Goal: Task Accomplishment & Management: Use online tool/utility

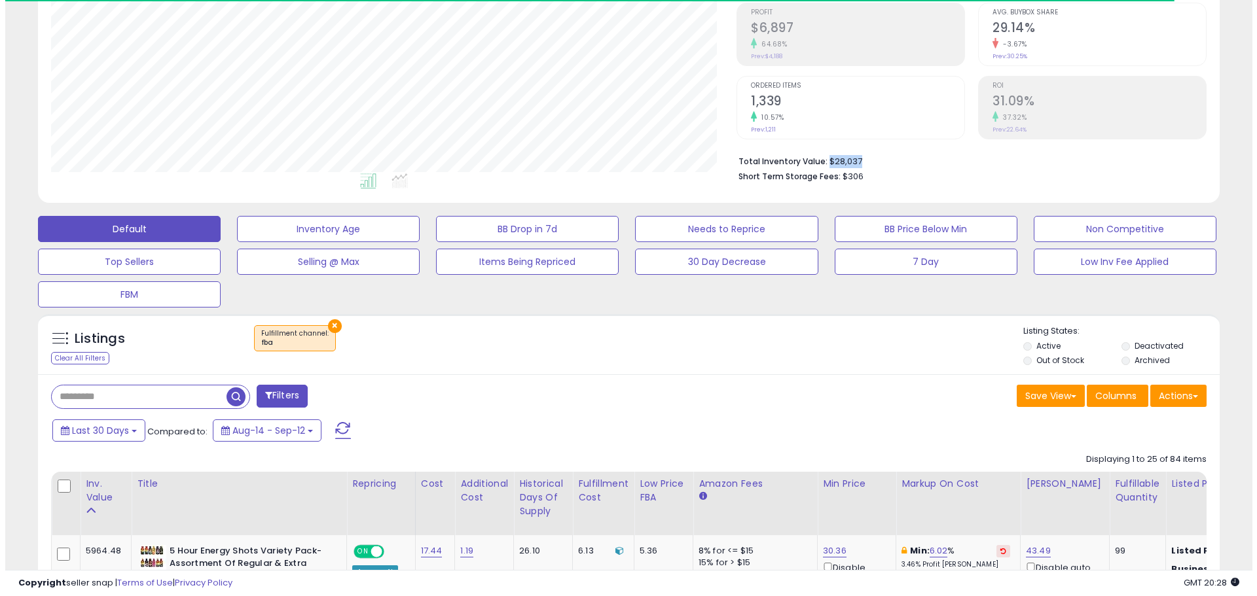
scroll to position [268, 686]
click at [145, 392] on input "text" at bounding box center [133, 397] width 175 height 23
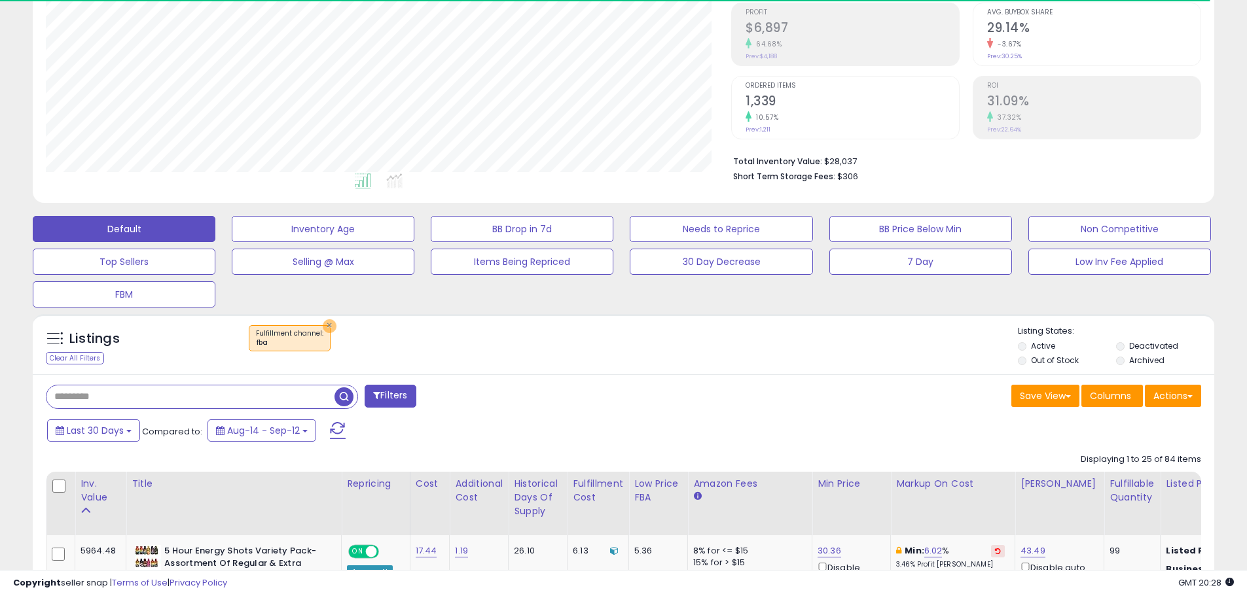
drag, startPoint x: 325, startPoint y: 326, endPoint x: 149, endPoint y: 435, distance: 207.0
click at [325, 326] on button "×" at bounding box center [330, 327] width 14 height 14
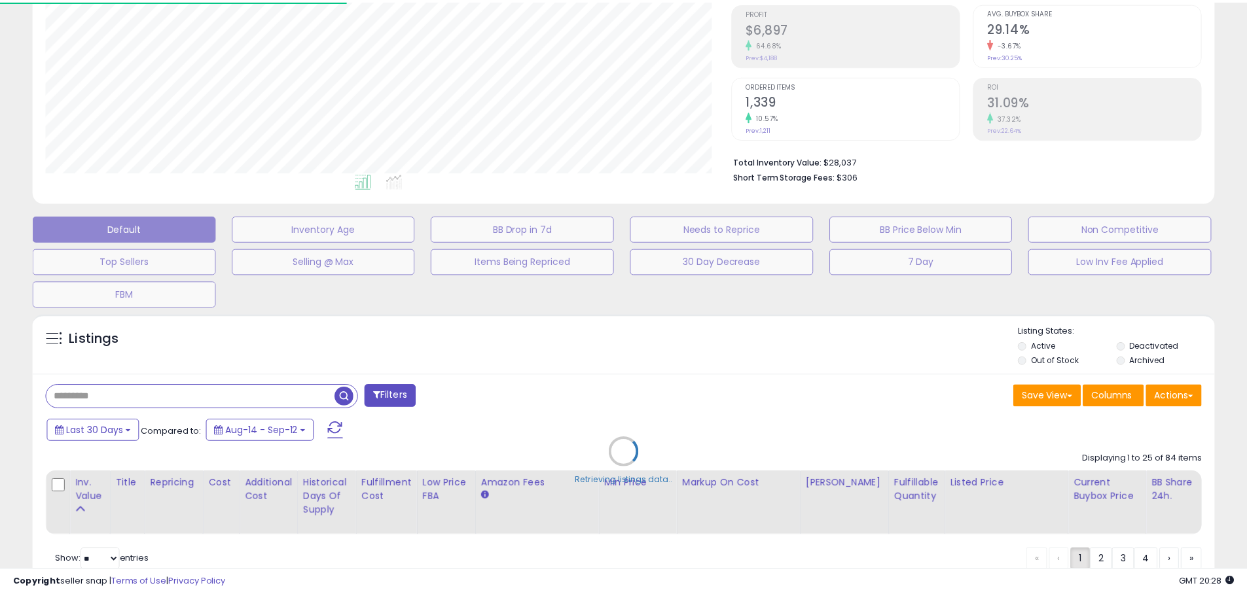
scroll to position [268, 691]
click at [144, 401] on div "Retrieving listings data.." at bounding box center [628, 463] width 1211 height 310
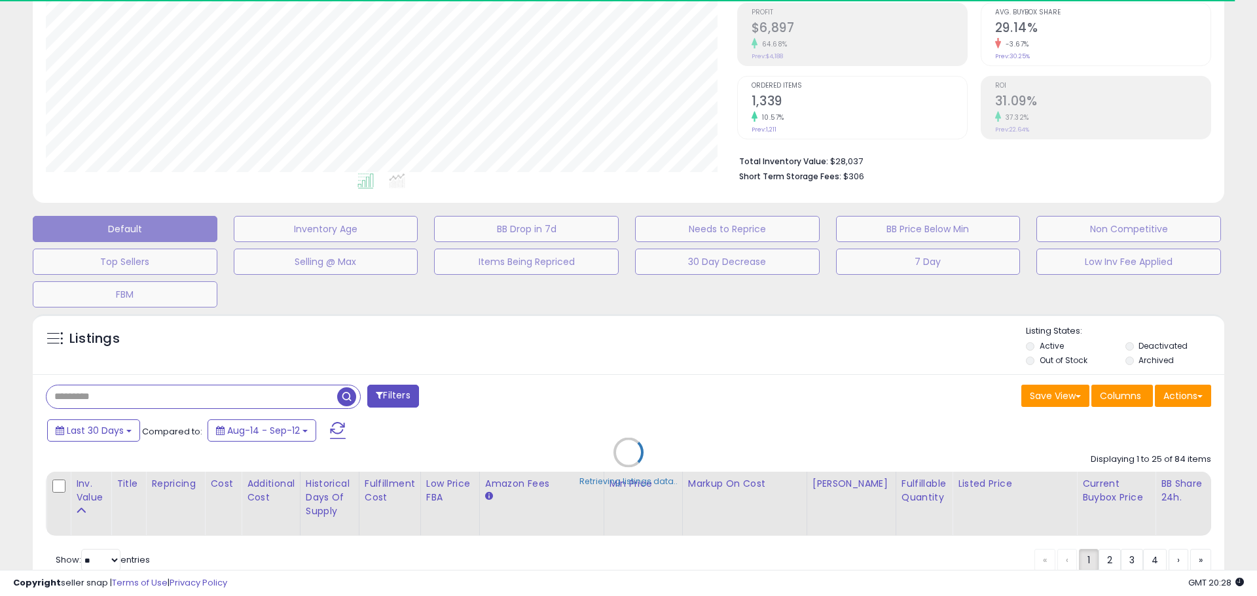
click at [114, 397] on div "Retrieving listings data.." at bounding box center [628, 463] width 1211 height 310
click at [92, 395] on div "Retrieving listings data.." at bounding box center [628, 463] width 1211 height 310
click at [93, 397] on div "Retrieving listings data.." at bounding box center [628, 463] width 1211 height 310
click at [92, 397] on div "Retrieving listings data.." at bounding box center [628, 463] width 1211 height 310
click at [238, 398] on div "Retrieving listings data.." at bounding box center [628, 463] width 1211 height 310
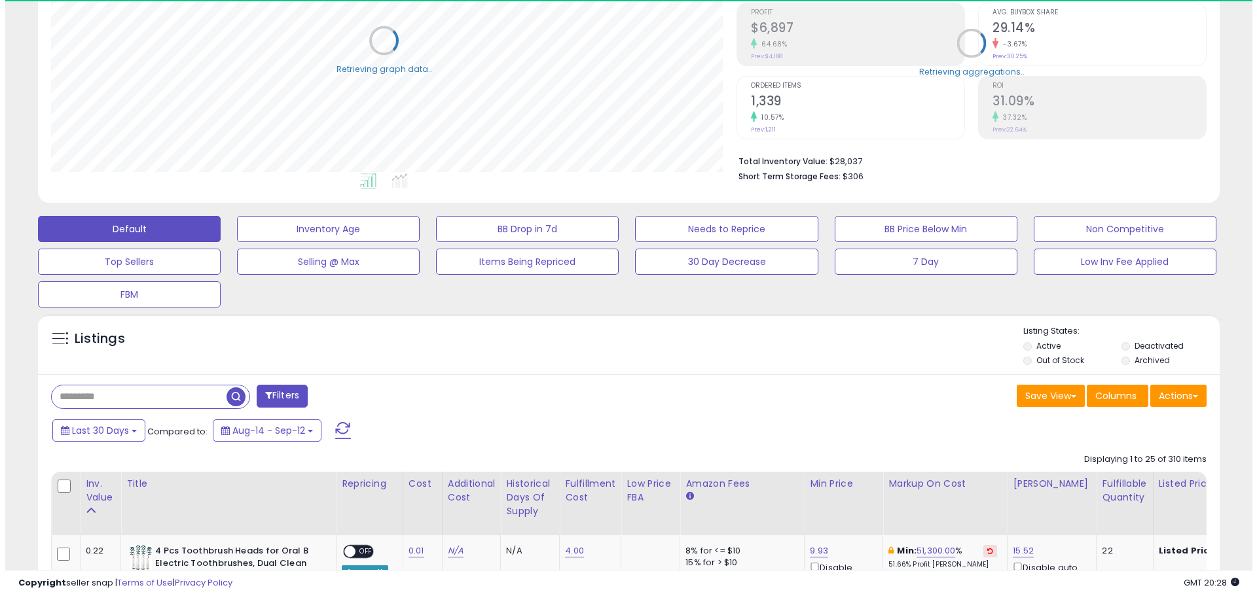
scroll to position [654481, 654064]
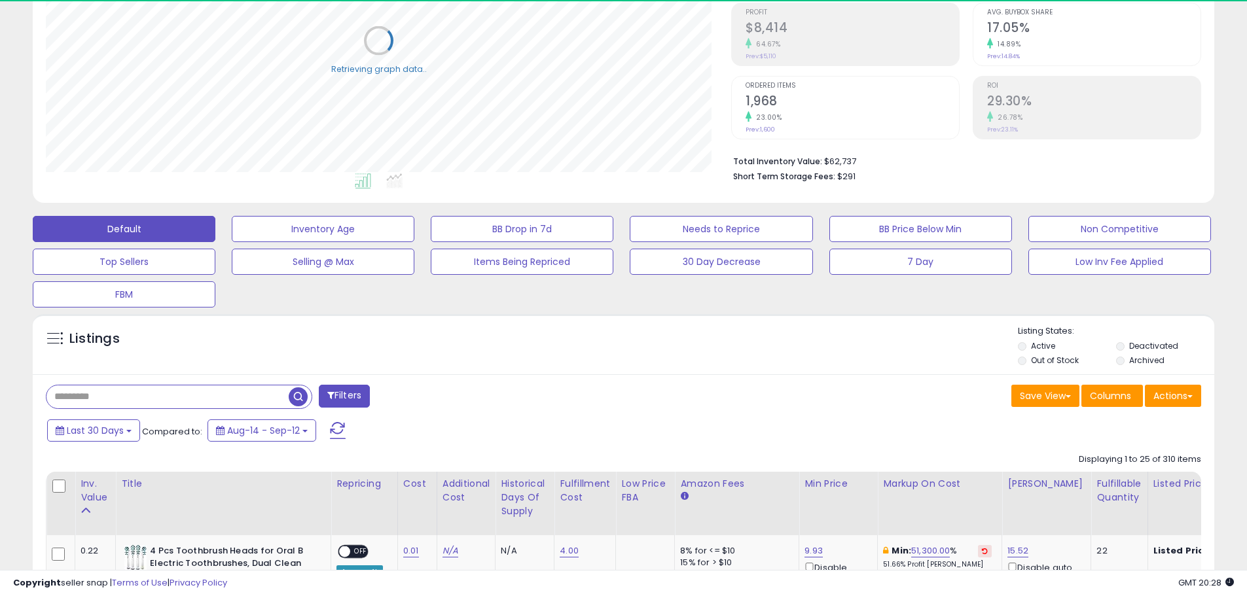
click at [89, 398] on input "text" at bounding box center [167, 397] width 242 height 23
paste input "**********"
click at [347, 395] on span "button" at bounding box center [344, 397] width 19 height 19
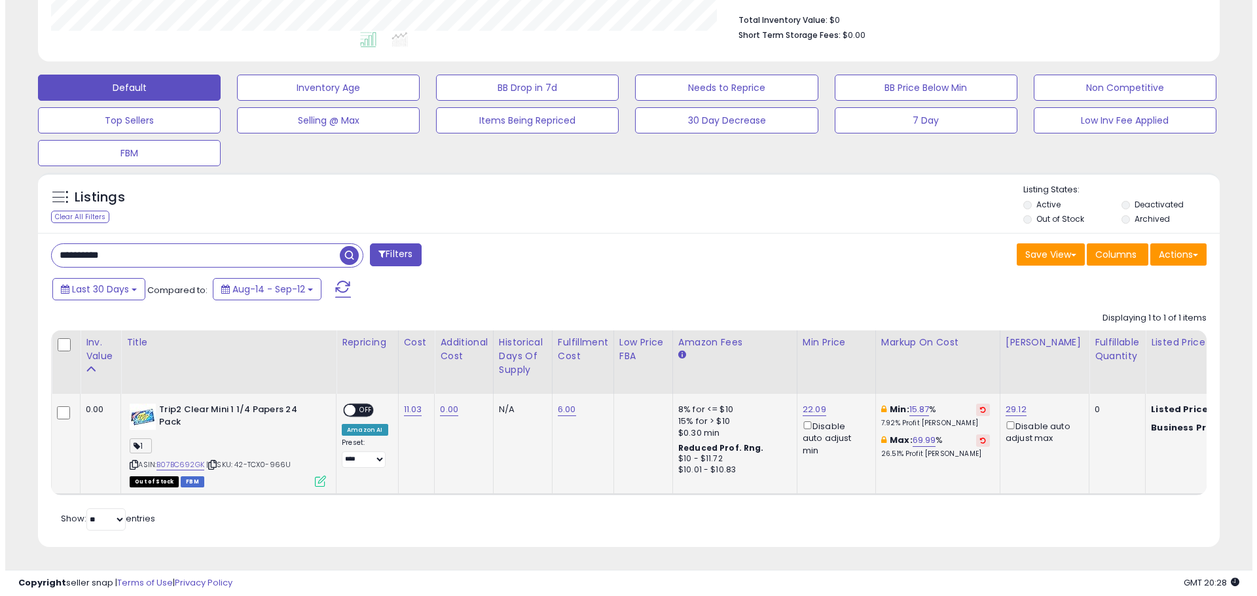
scroll to position [268, 686]
click at [315, 476] on icon at bounding box center [315, 481] width 11 height 11
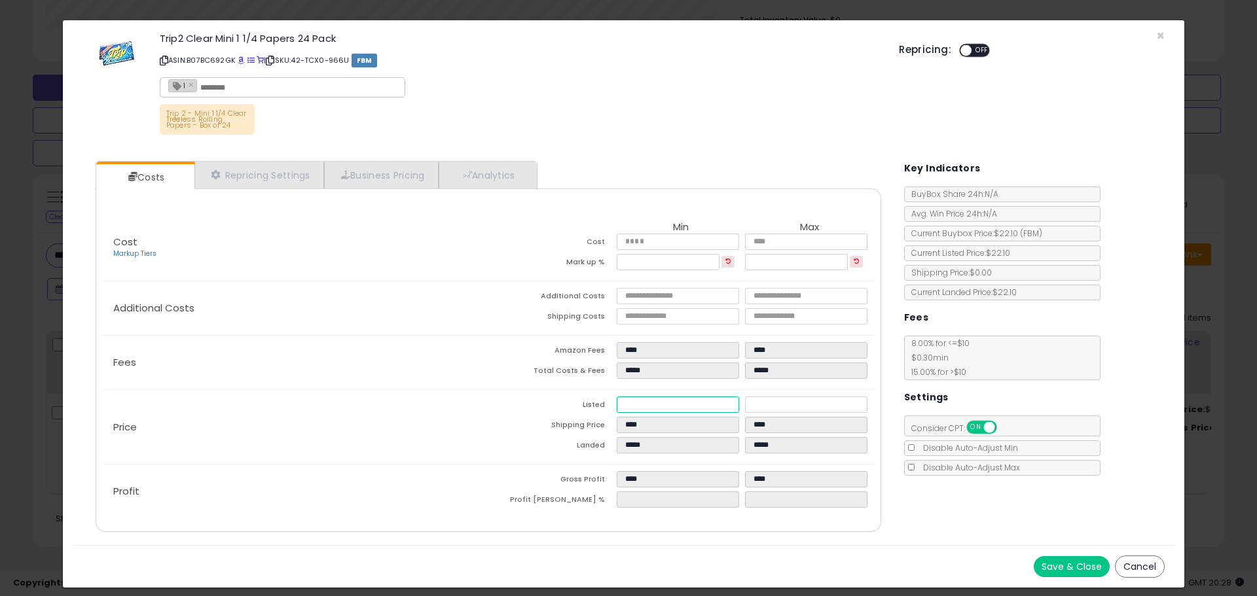
drag, startPoint x: 671, startPoint y: 404, endPoint x: 599, endPoint y: 404, distance: 72.0
click at [599, 404] on tr "Listed ***** *****" at bounding box center [681, 407] width 386 height 20
click at [1126, 562] on button "Cancel" at bounding box center [1140, 567] width 50 height 22
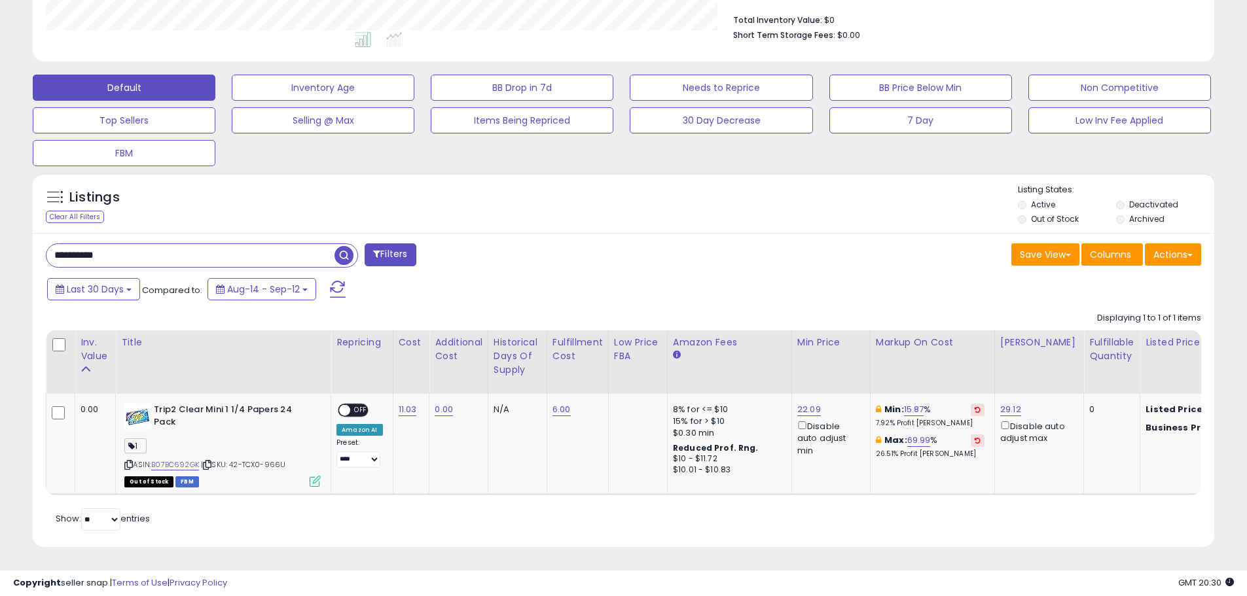
scroll to position [654481, 654064]
click at [173, 244] on input "**********" at bounding box center [190, 255] width 288 height 23
paste input "text"
type input "**********"
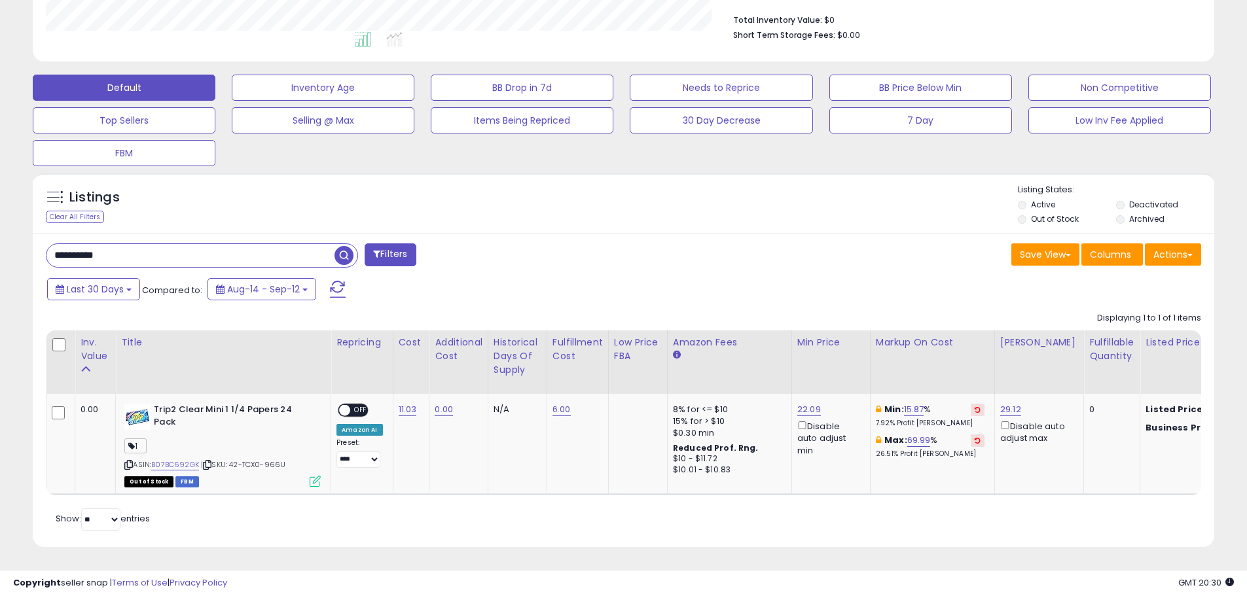
click at [341, 247] on span "button" at bounding box center [344, 255] width 19 height 19
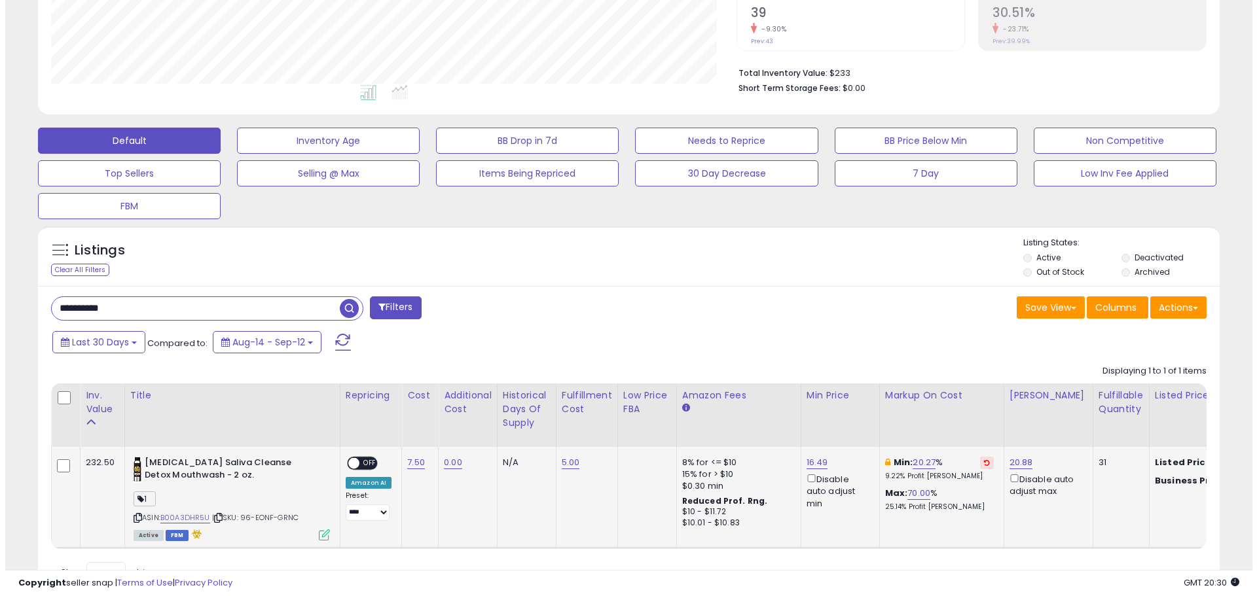
scroll to position [348, 0]
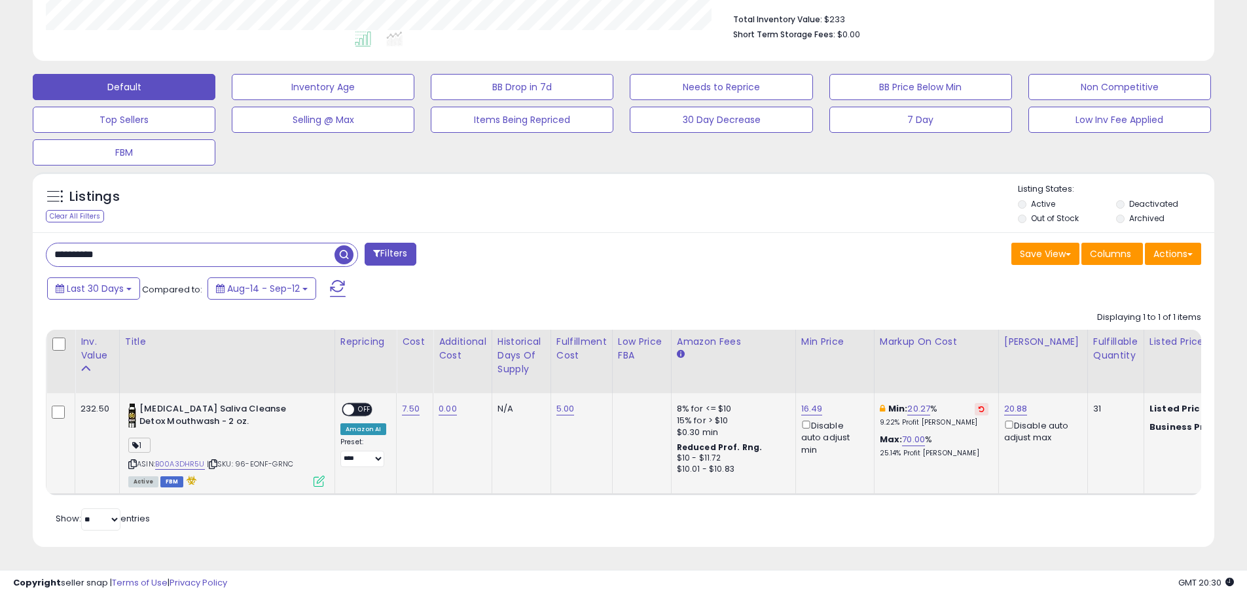
click at [316, 476] on icon at bounding box center [319, 481] width 11 height 11
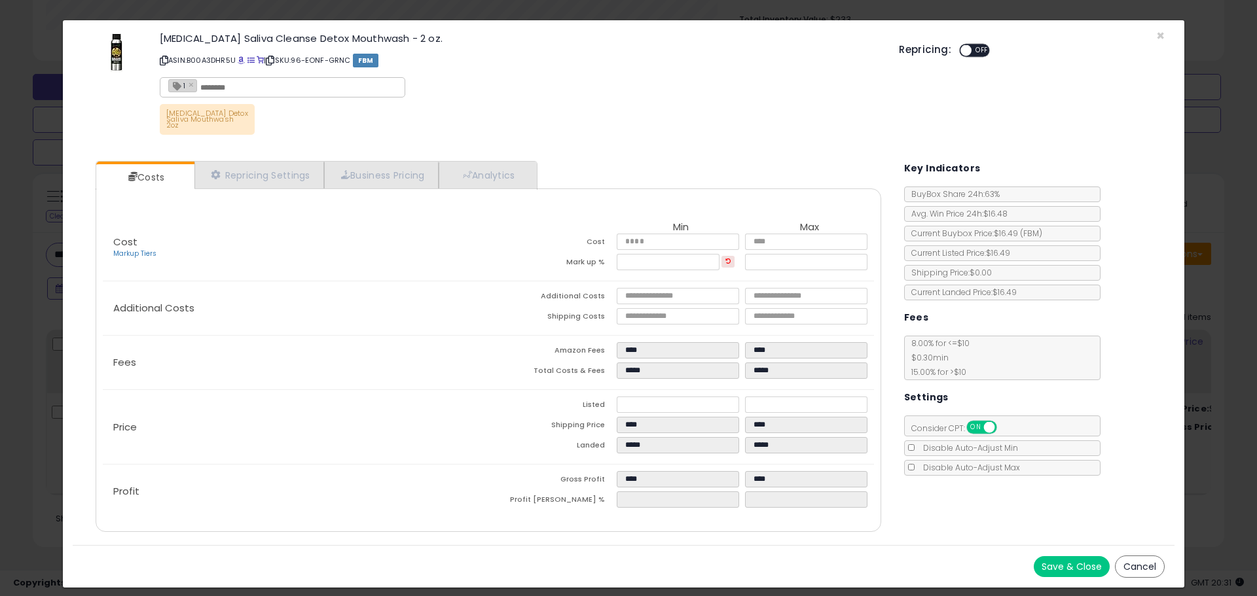
click at [1123, 565] on button "Cancel" at bounding box center [1140, 567] width 50 height 22
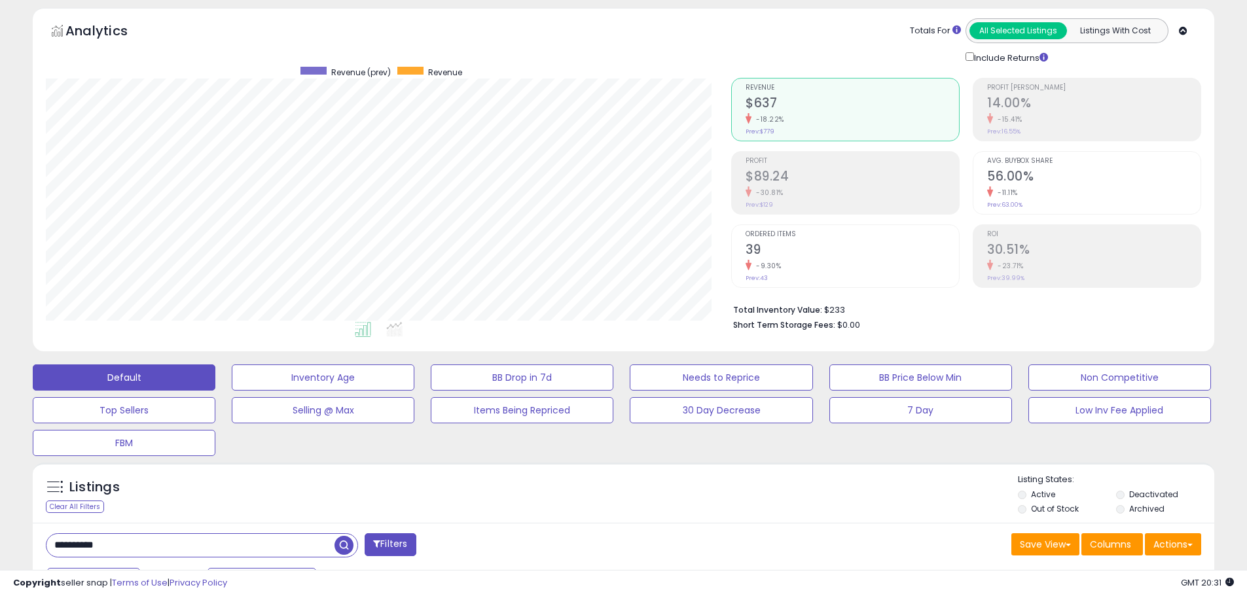
scroll to position [0, 0]
